Goal: Task Accomplishment & Management: Complete application form

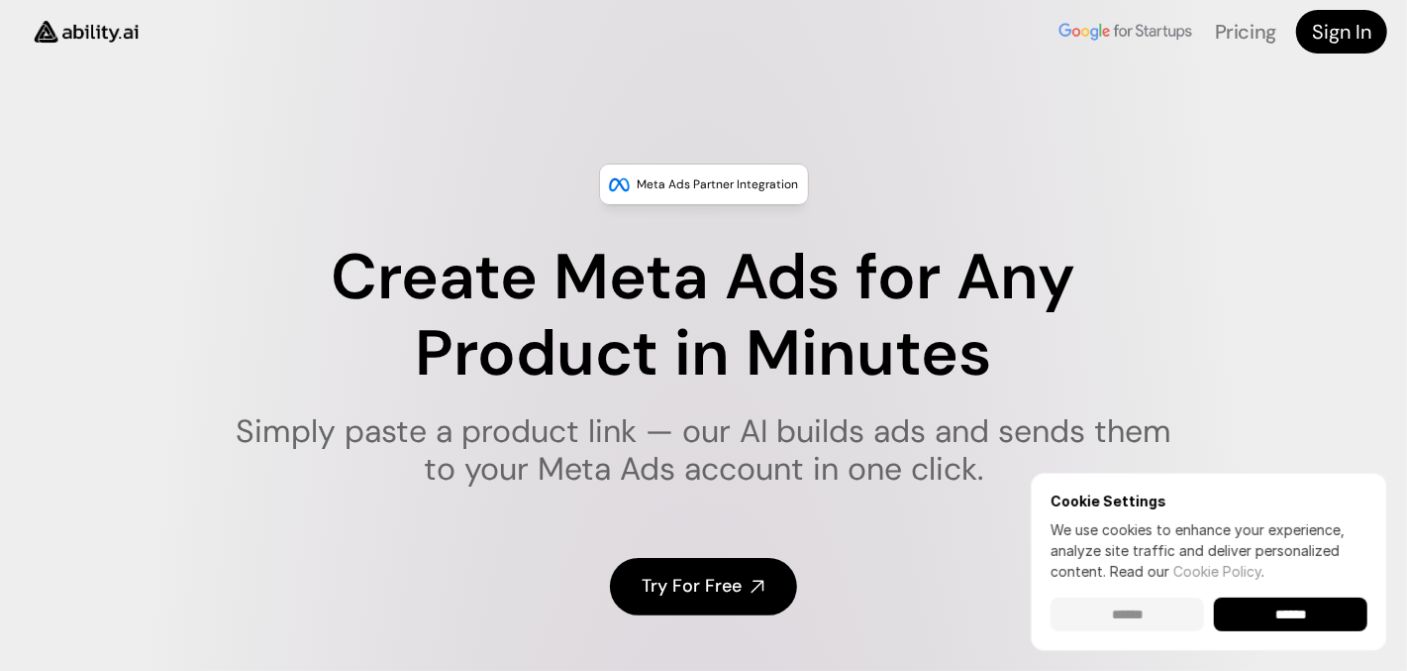
click at [1146, 626] on input "******" at bounding box center [1128, 614] width 154 height 34
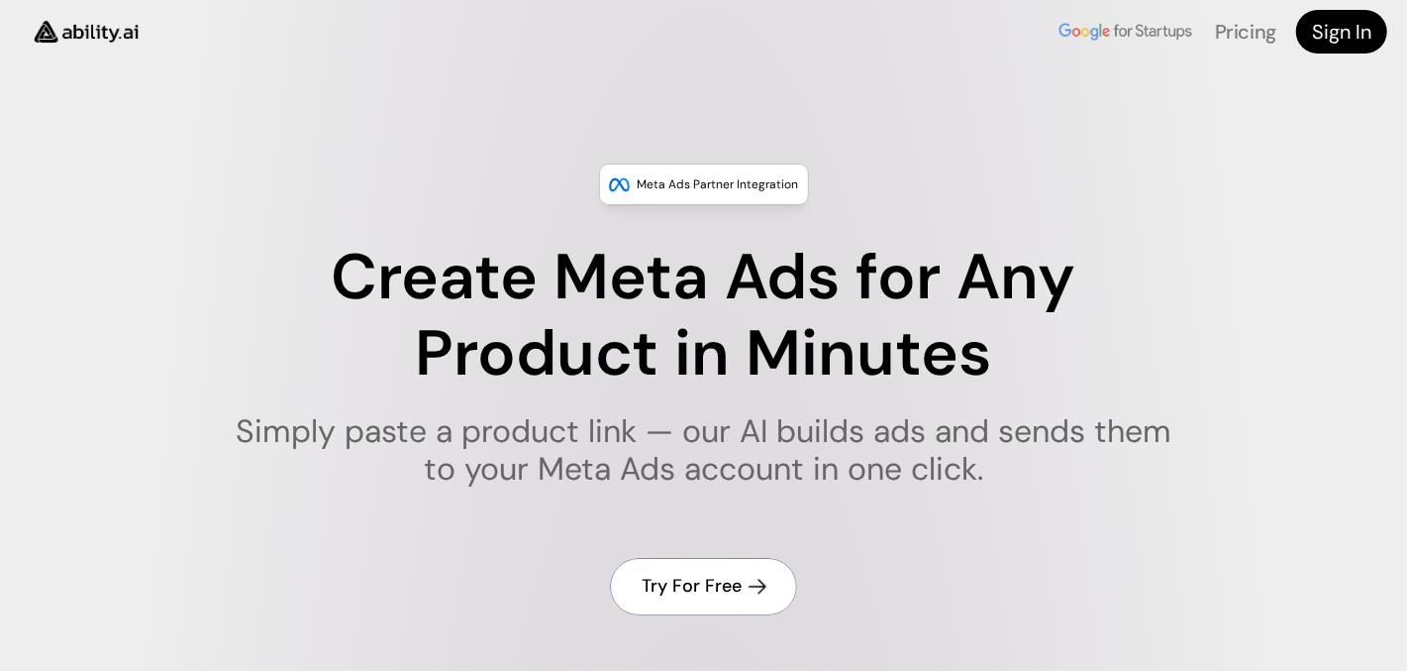
click at [706, 583] on h4 "Try For Free" at bounding box center [692, 585] width 100 height 25
click at [698, 585] on h4 "Try For Free" at bounding box center [692, 585] width 100 height 25
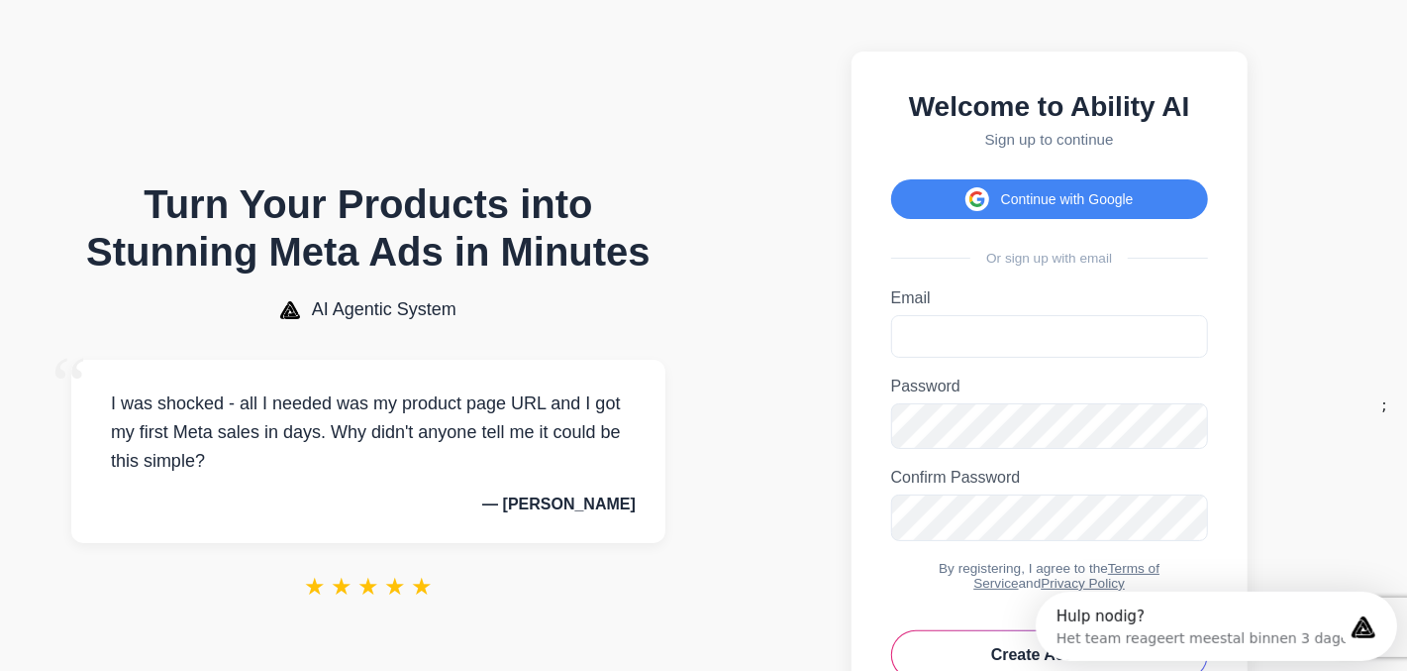
click at [925, 395] on label "Password" at bounding box center [1049, 386] width 317 height 18
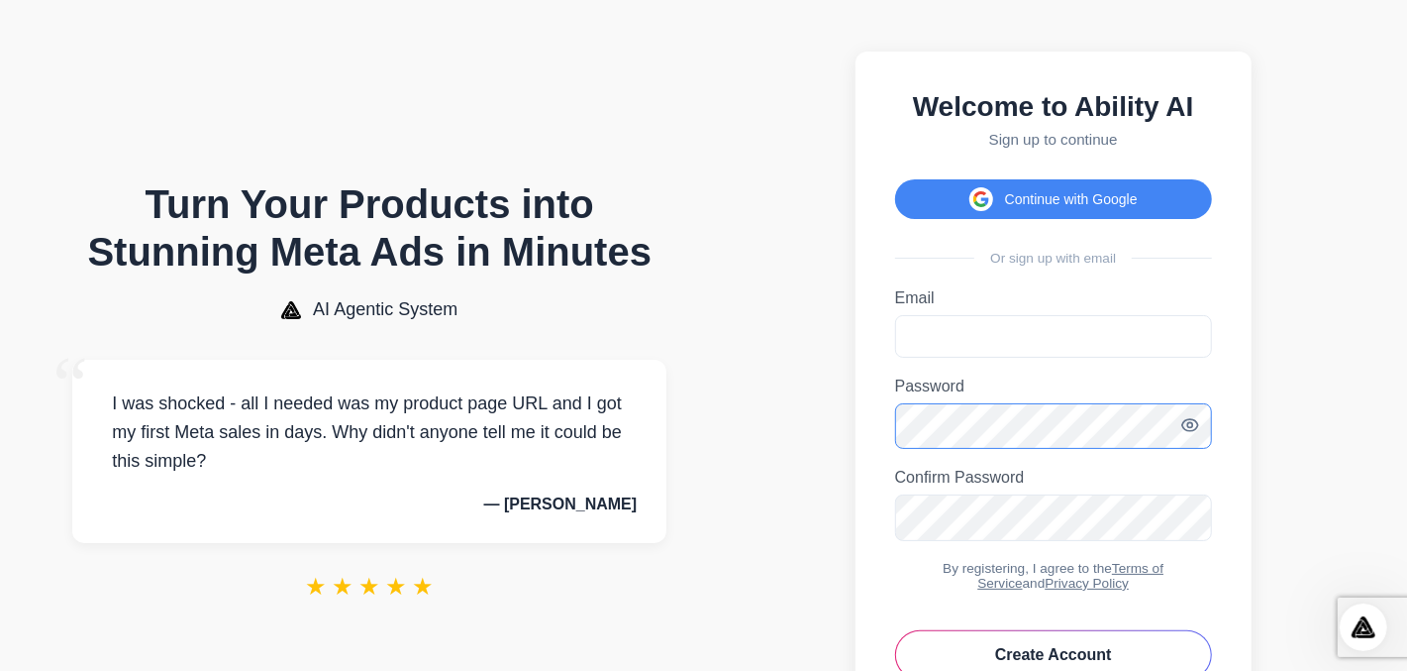
click at [895, 630] on button "Create Account" at bounding box center [1053, 655] width 317 height 50
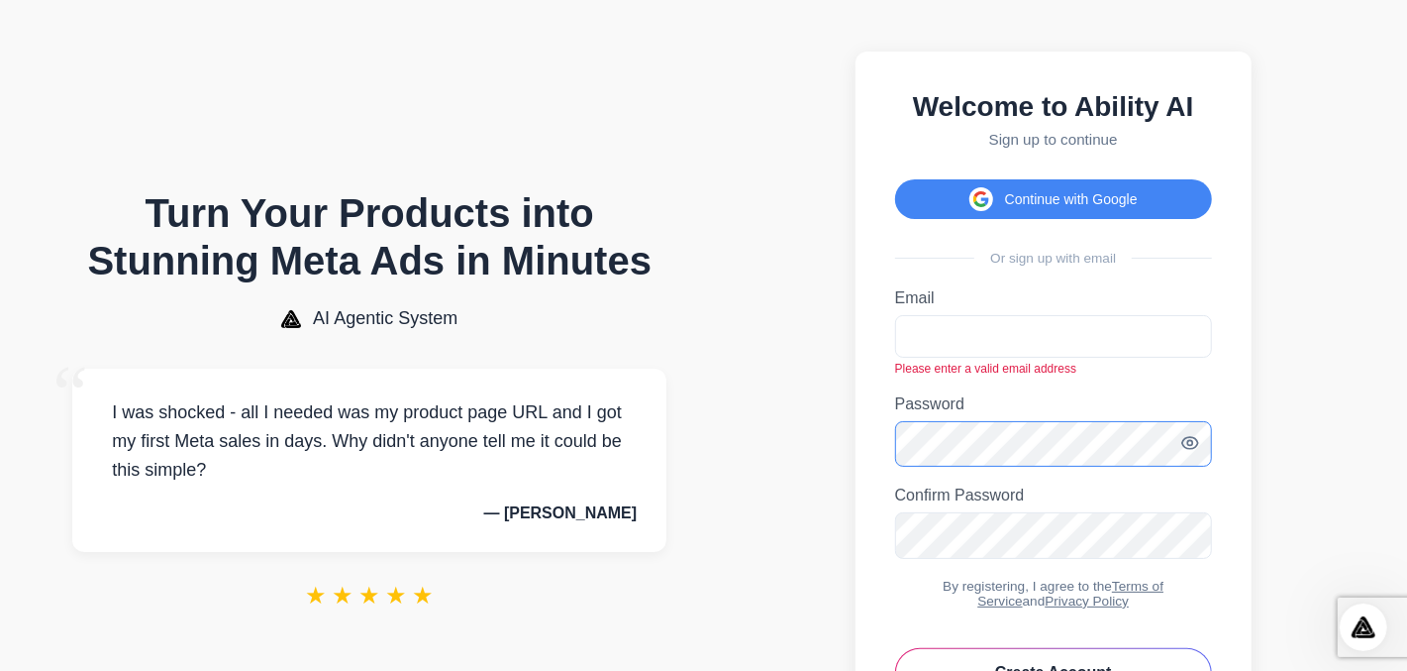
click at [895, 648] on button "Create Account" at bounding box center [1053, 673] width 317 height 50
click at [992, 504] on label "Confirm Password" at bounding box center [1053, 495] width 317 height 18
click at [988, 115] on h2 "Welcome to Ability AI" at bounding box center [1053, 107] width 317 height 32
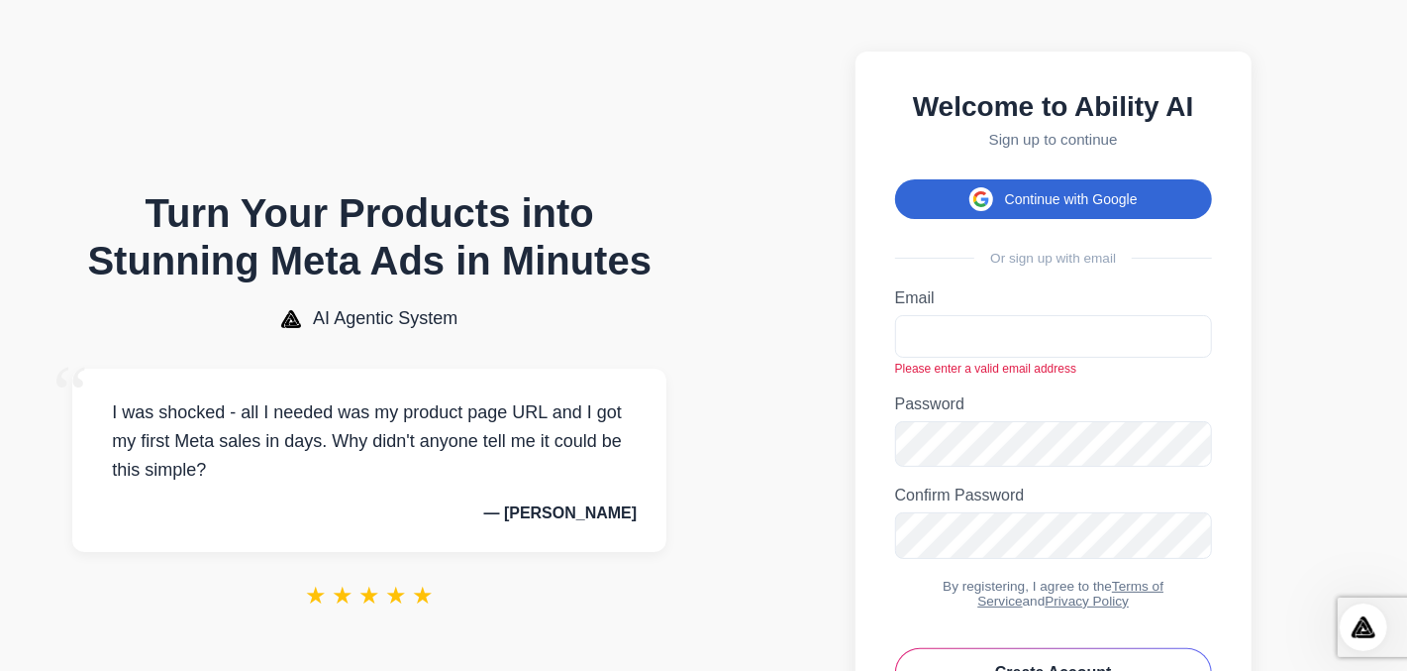
click at [1048, 205] on button "Continue with Google" at bounding box center [1053, 199] width 317 height 40
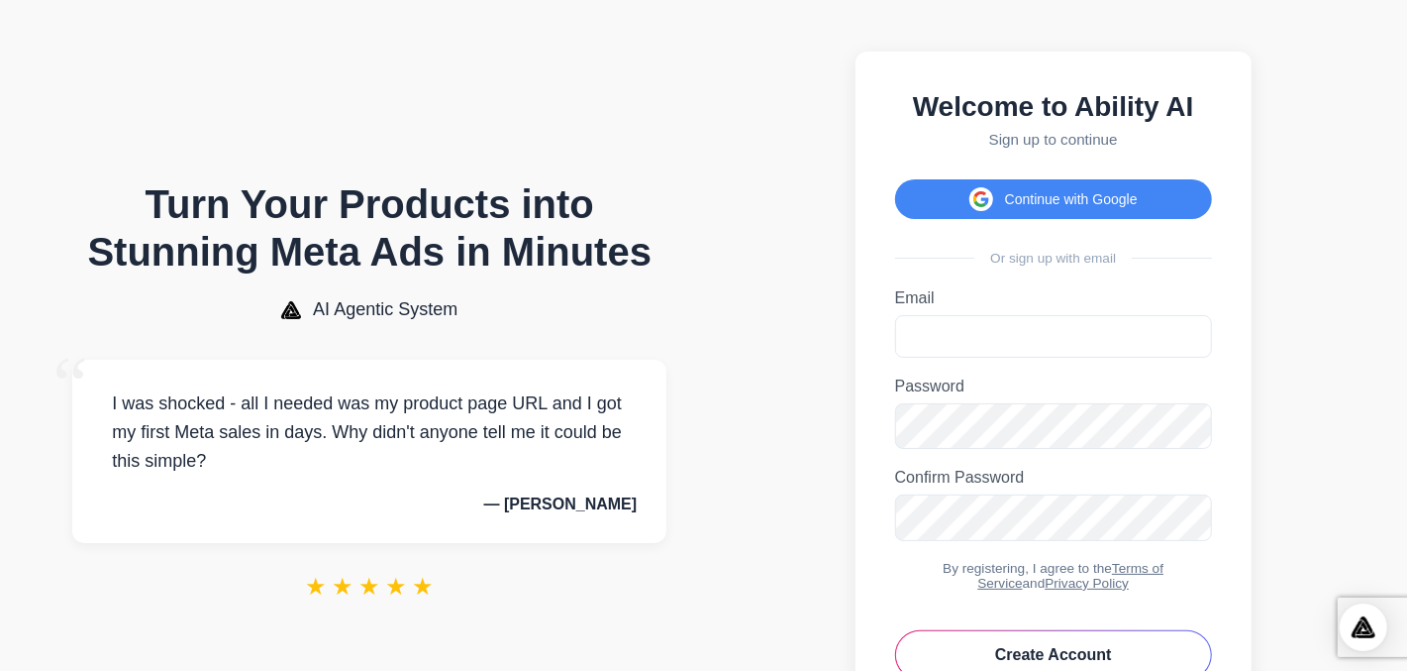
click at [983, 395] on label "Password" at bounding box center [1053, 386] width 317 height 18
click at [895, 630] on button "Create Account" at bounding box center [1053, 655] width 317 height 50
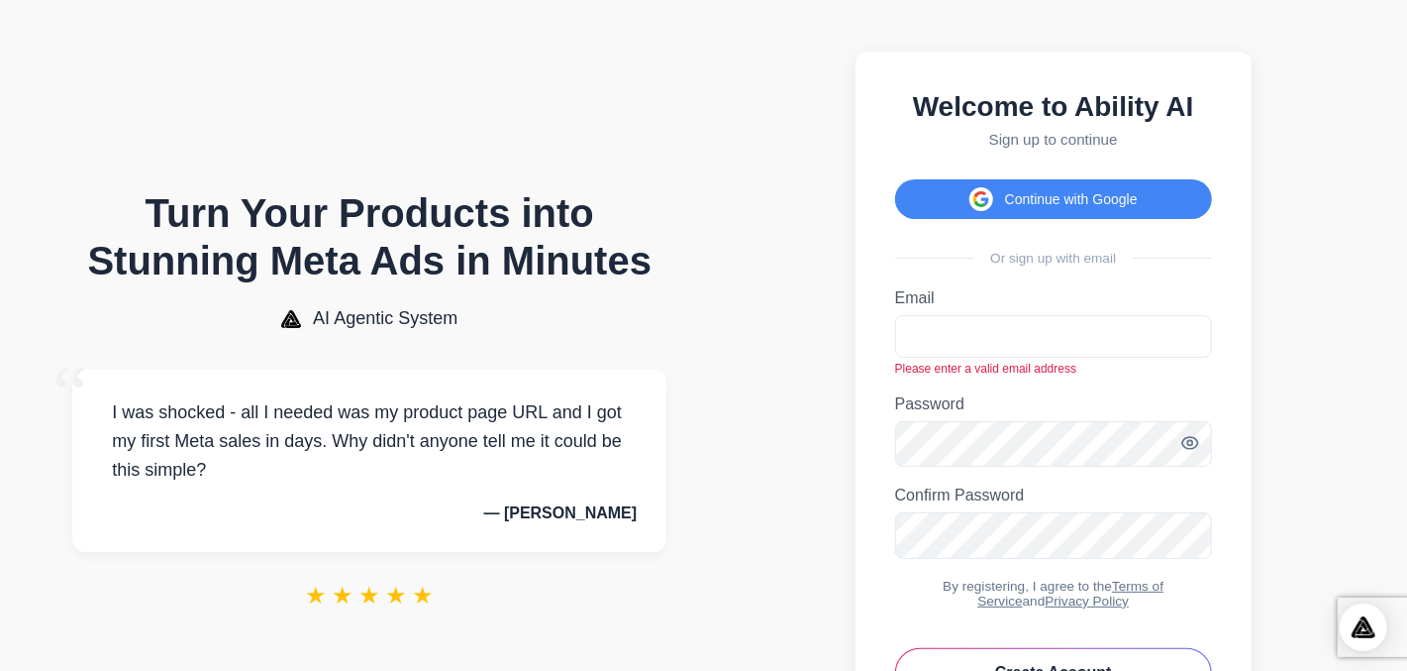
click at [997, 504] on label "Confirm Password" at bounding box center [1053, 495] width 317 height 18
click at [947, 463] on form "Email Please enter a valid email address Password Password must be at least 6 c…" at bounding box center [1053, 493] width 317 height 408
click at [943, 504] on label "Confirm Password" at bounding box center [1053, 495] width 317 height 18
click at [895, 648] on button "Create Account" at bounding box center [1053, 673] width 317 height 50
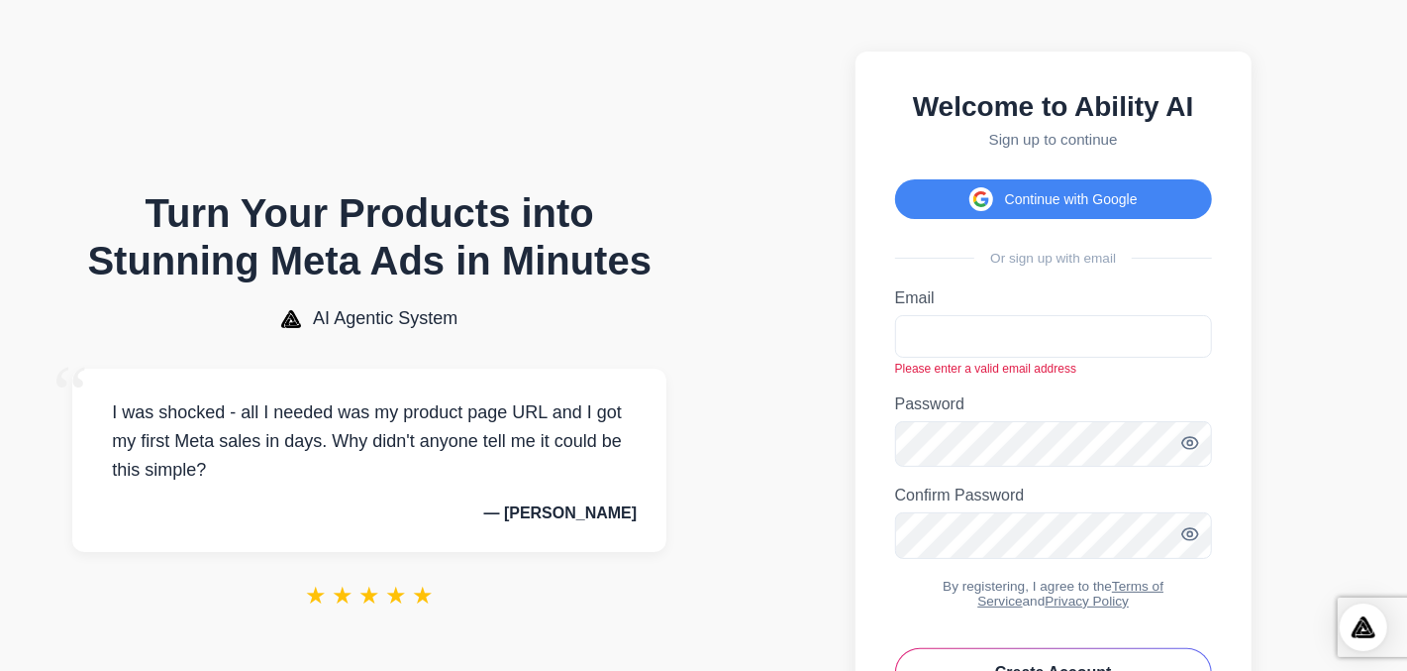
click at [724, 662] on section "Welcome to Ability AI Sign up to continue Continue with Google Or sign up with …" at bounding box center [1054, 414] width 669 height 788
